Goal: Transaction & Acquisition: Purchase product/service

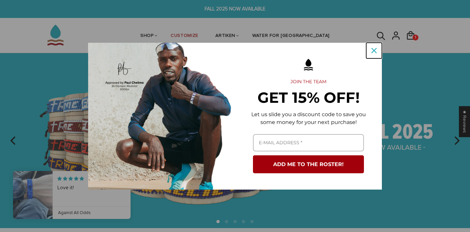
click at [371, 49] on div "Close" at bounding box center [374, 50] width 10 height 10
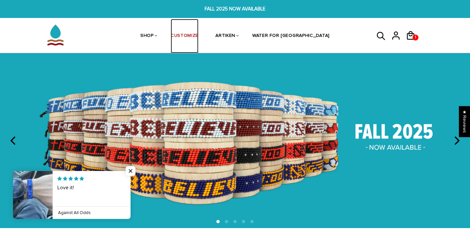
click at [199, 35] on link "CUSTOMIZE" at bounding box center [185, 36] width 28 height 35
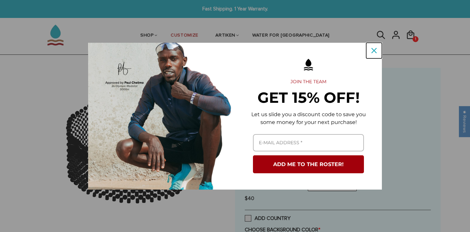
click at [374, 53] on icon "close icon" at bounding box center [374, 50] width 5 height 5
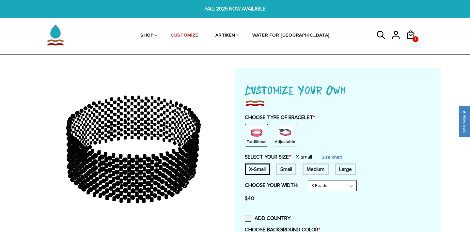
click at [281, 138] on img at bounding box center [285, 132] width 13 height 13
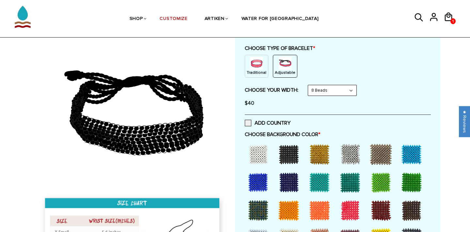
scroll to position [70, 0]
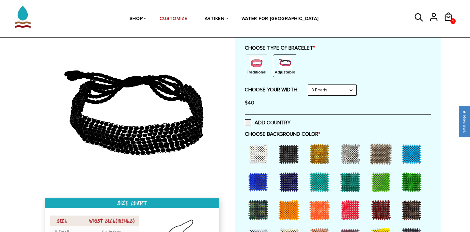
click at [332, 93] on select "8 Beads 6 Beads 10 Beads" at bounding box center [332, 90] width 48 height 10
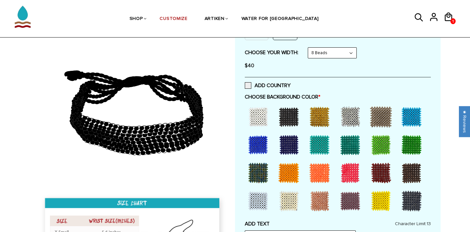
scroll to position [112, 0]
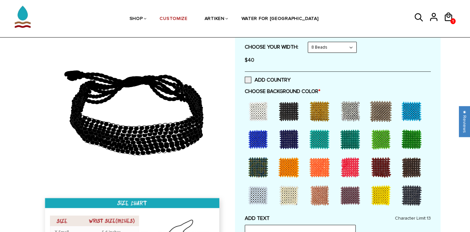
click at [281, 104] on div at bounding box center [289, 111] width 26 height 26
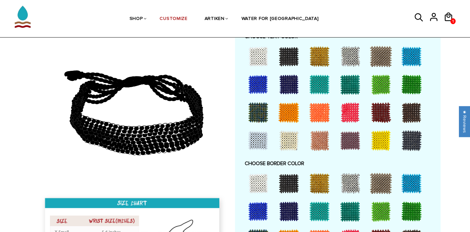
scroll to position [352, 0]
